Goal: Information Seeking & Learning: Learn about a topic

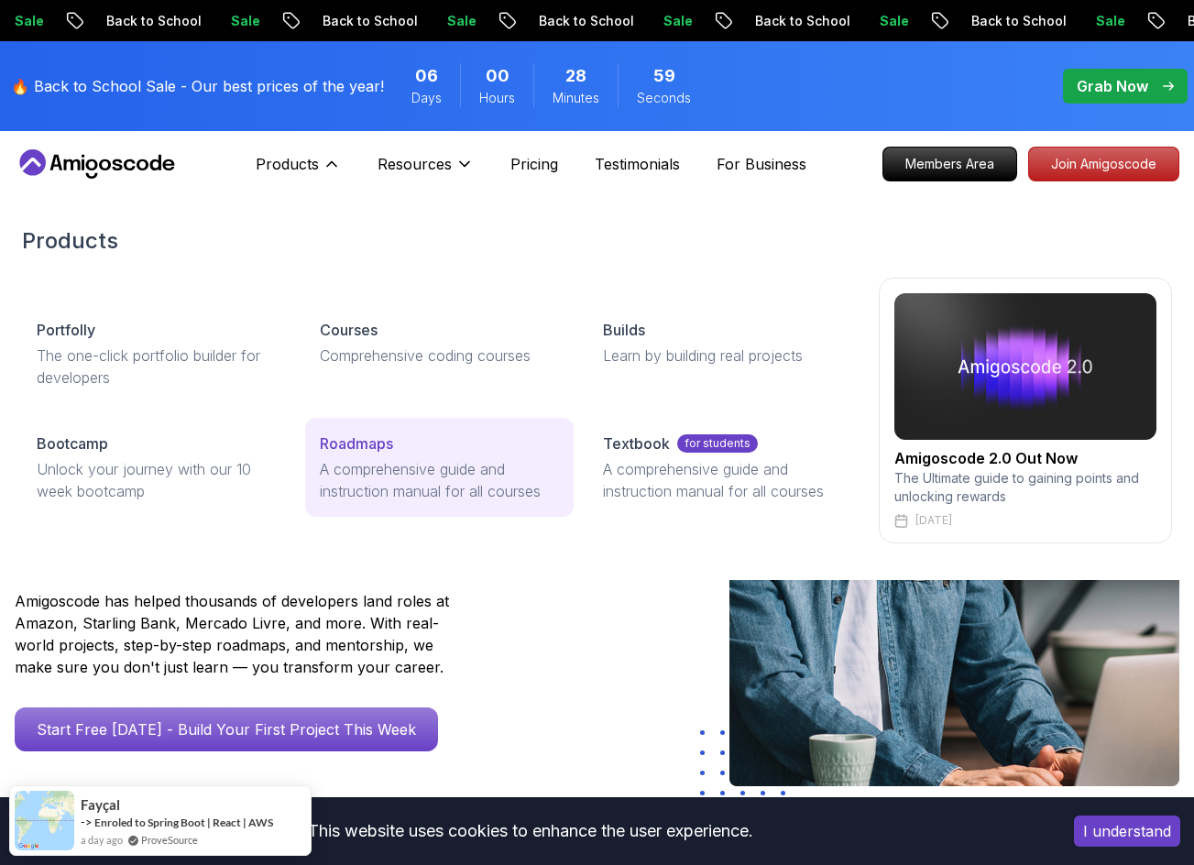
click at [419, 444] on div "Roadmaps" at bounding box center [439, 443] width 239 height 22
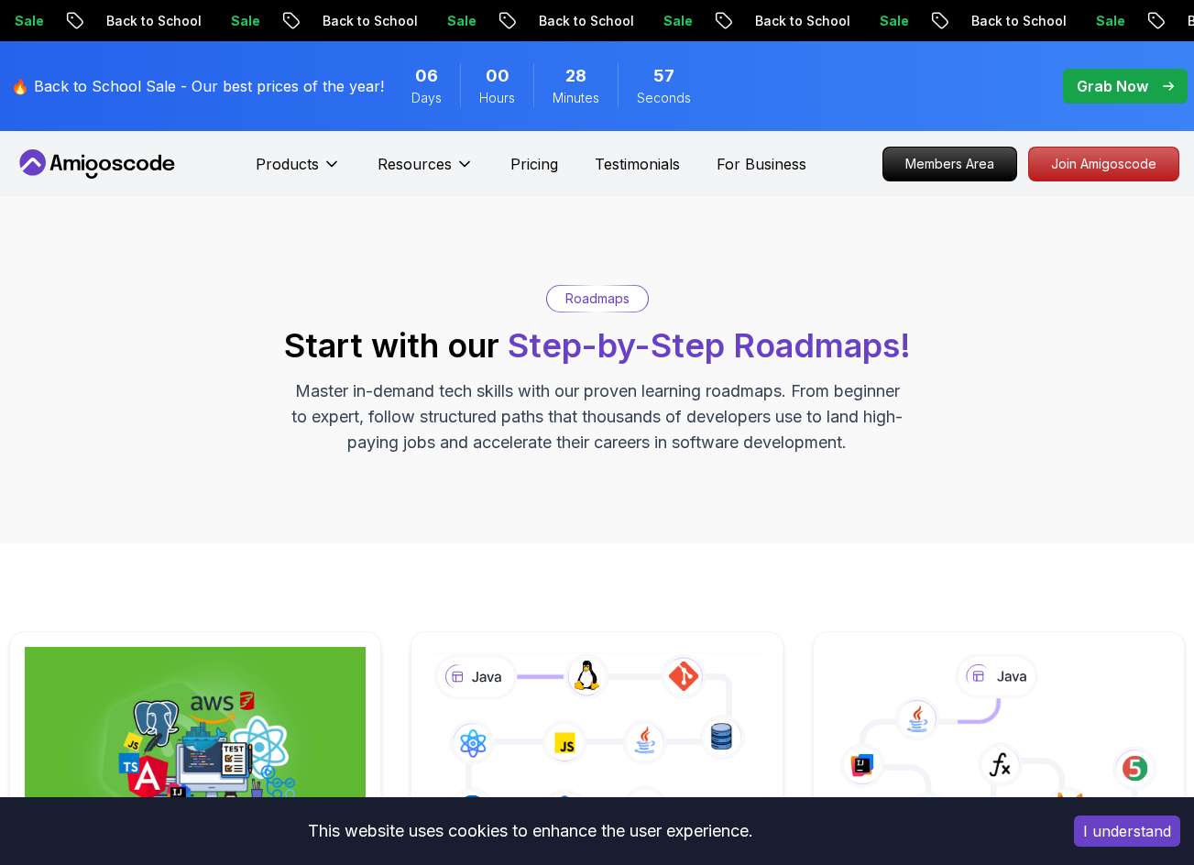
scroll to position [275, 0]
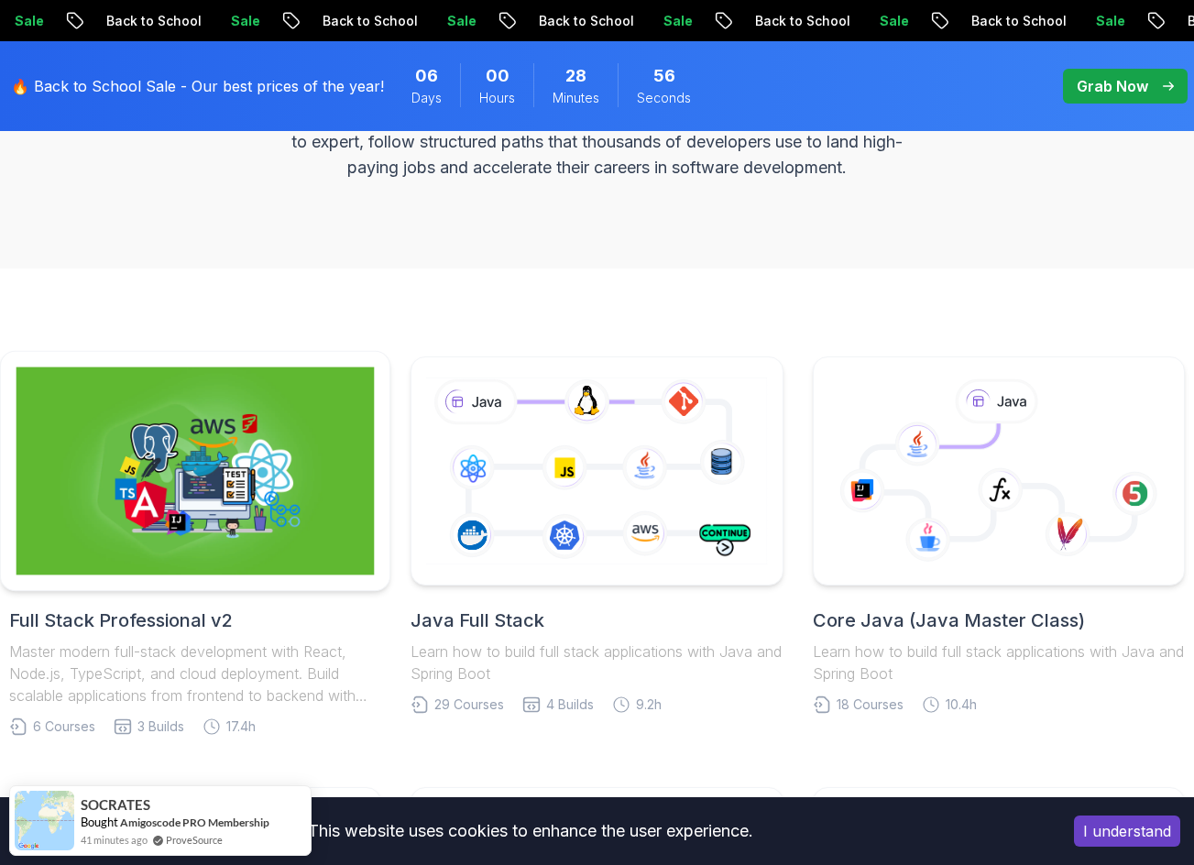
click at [257, 406] on img at bounding box center [195, 471] width 358 height 208
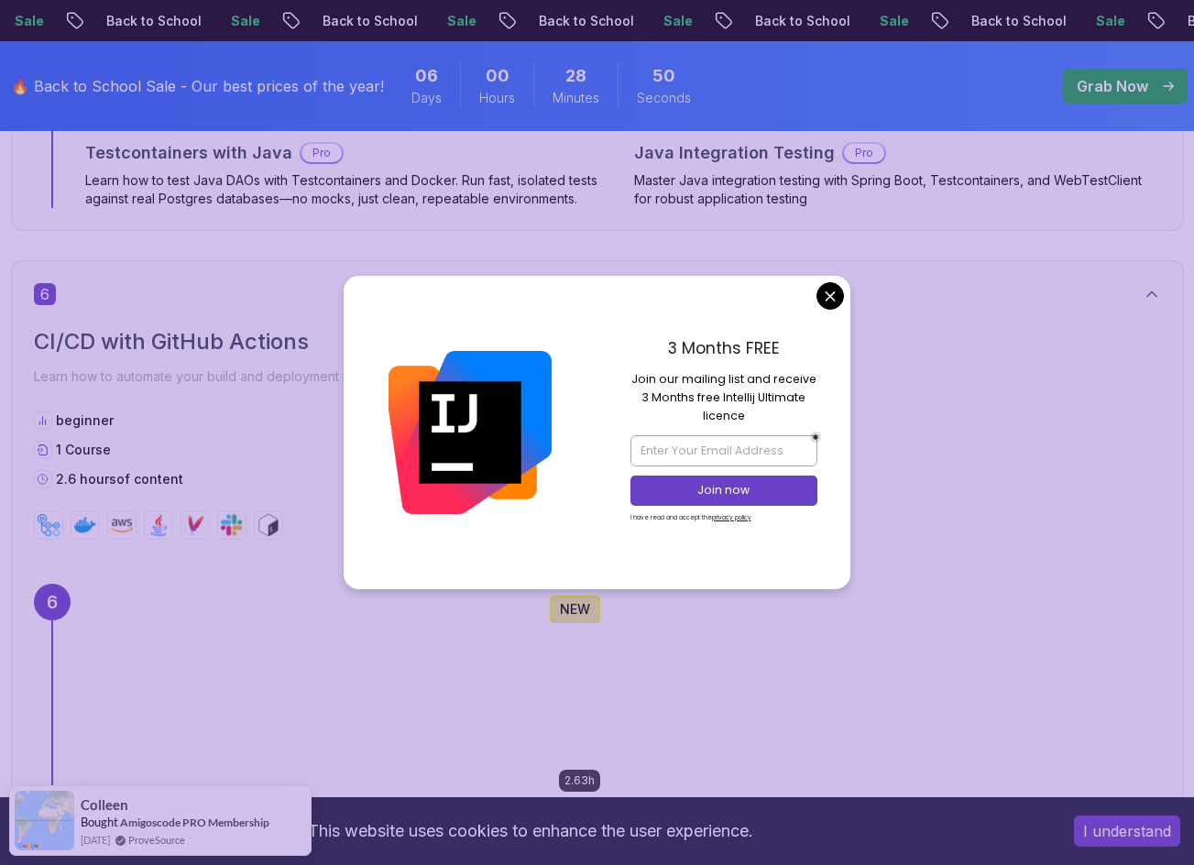
scroll to position [4580, 0]
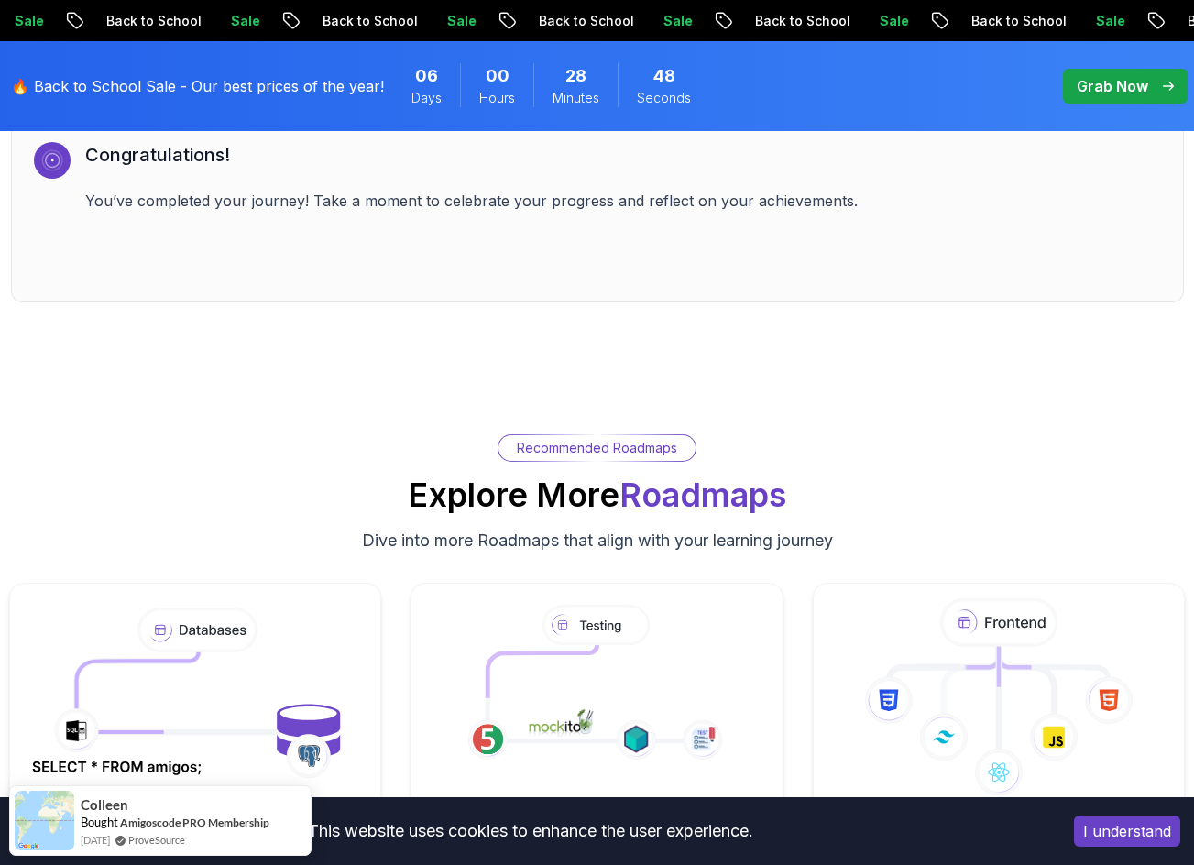
scroll to position [5588, 0]
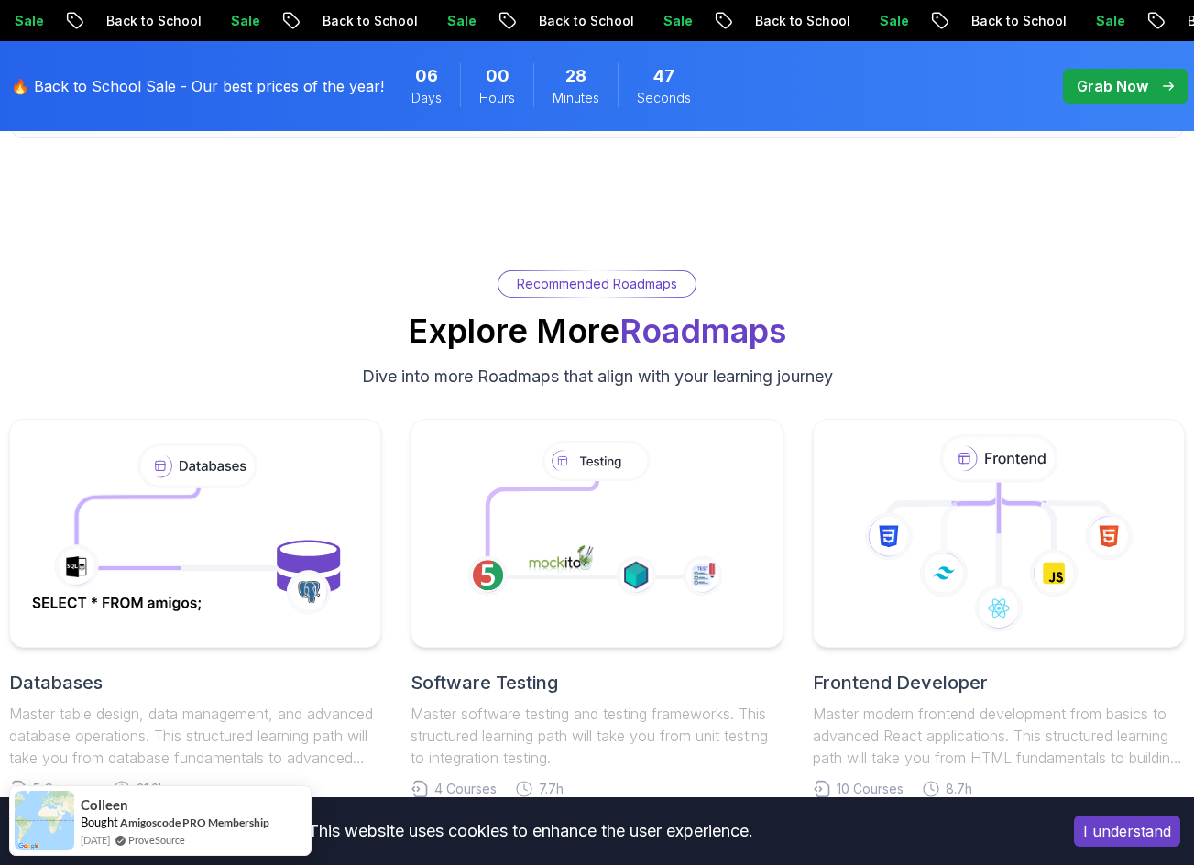
drag, startPoint x: 498, startPoint y: 324, endPoint x: 674, endPoint y: 281, distance: 181.1
